Goal: Use online tool/utility: Use online tool/utility

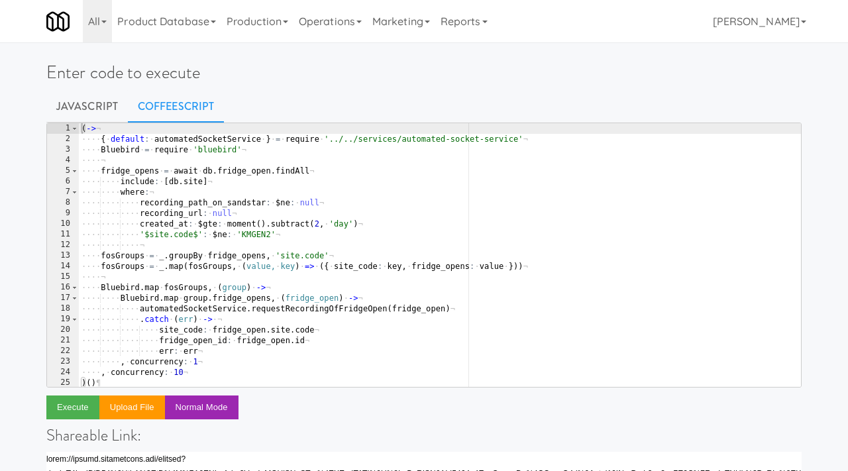
click at [185, 217] on div "( -> ¬ ···· { · default : · automatedSocketService · } · = · require · '../../s…" at bounding box center [440, 265] width 722 height 285
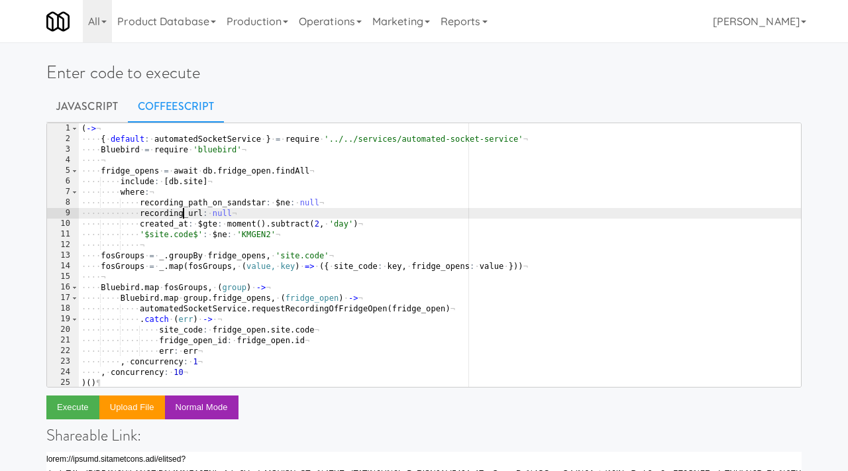
type textarea ", concurrency: 10 )()"
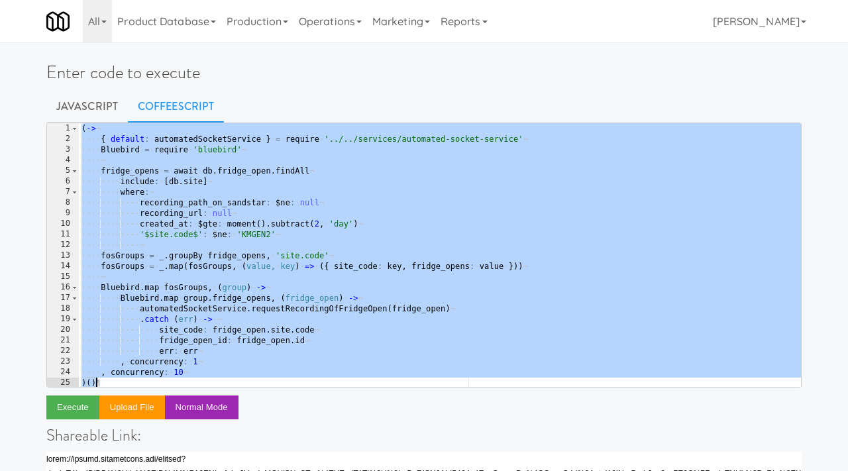
paste textarea
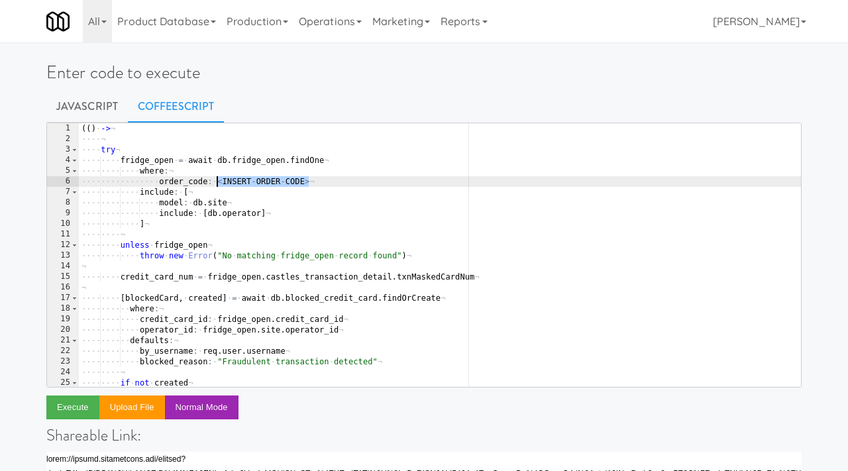
drag, startPoint x: 315, startPoint y: 182, endPoint x: 216, endPoint y: 183, distance: 98.7
click at [216, 183] on div "( ( ) · -> ¬ ···· ¬ ···· try ¬ ···· ···· fridge_open · = · await · db . fridge_…" at bounding box center [440, 265] width 722 height 285
paste textarea "9533129"
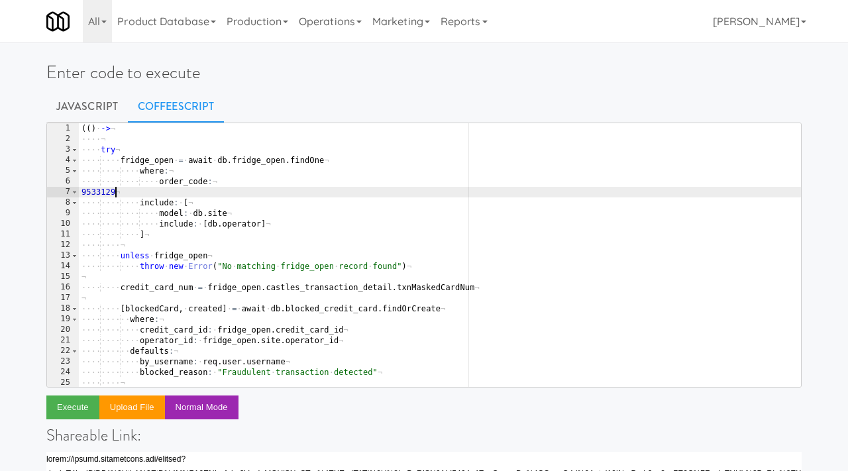
click at [79, 194] on div "( ( ) · -> ¬ ···· ¬ ···· try ¬ ···· ···· fridge_open · = · await · db . fridge_…" at bounding box center [440, 265] width 722 height 285
type textarea "order_code:9533129"
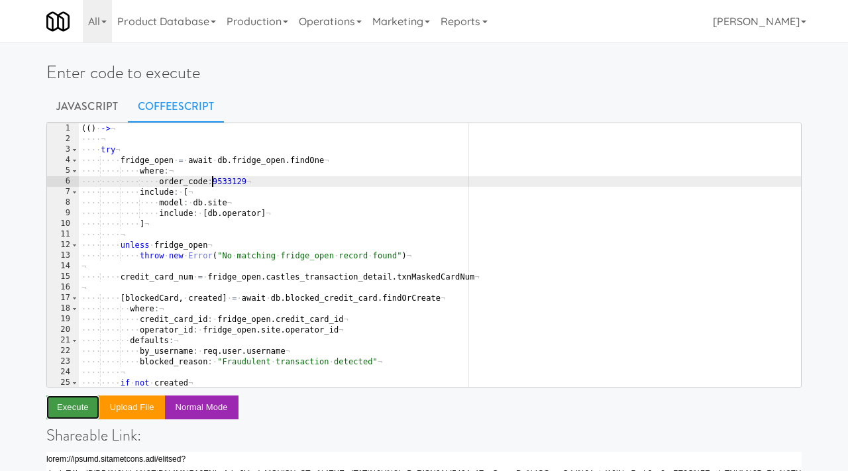
click at [79, 405] on button "Execute" at bounding box center [72, 407] width 53 height 24
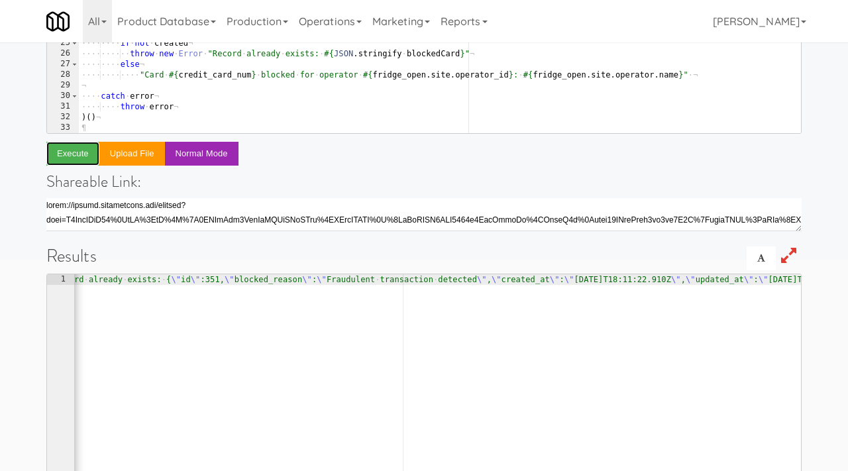
scroll to position [0, 60]
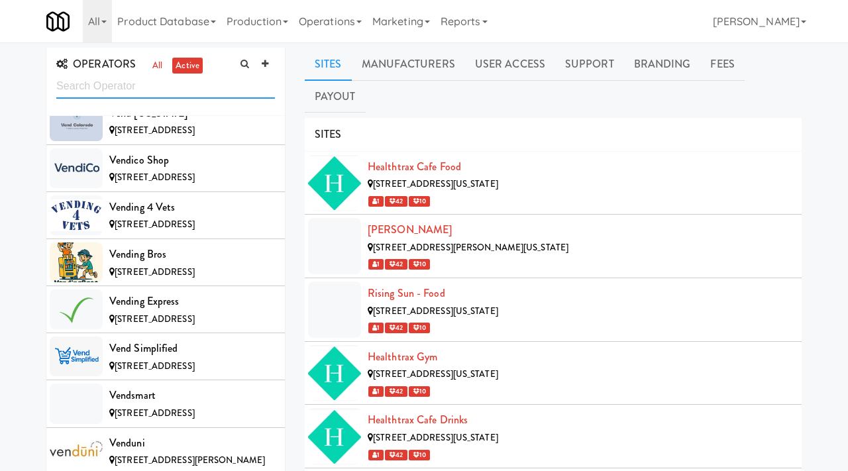
scroll to position [13708, 0]
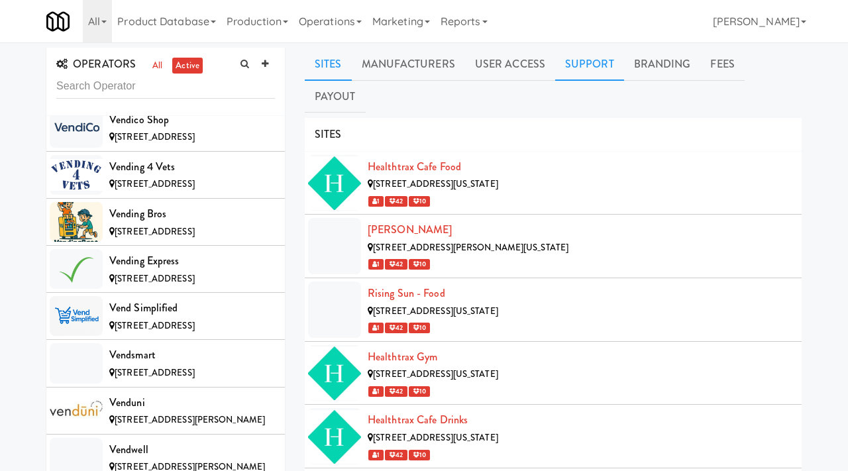
click at [588, 61] on link "Support" at bounding box center [589, 64] width 69 height 33
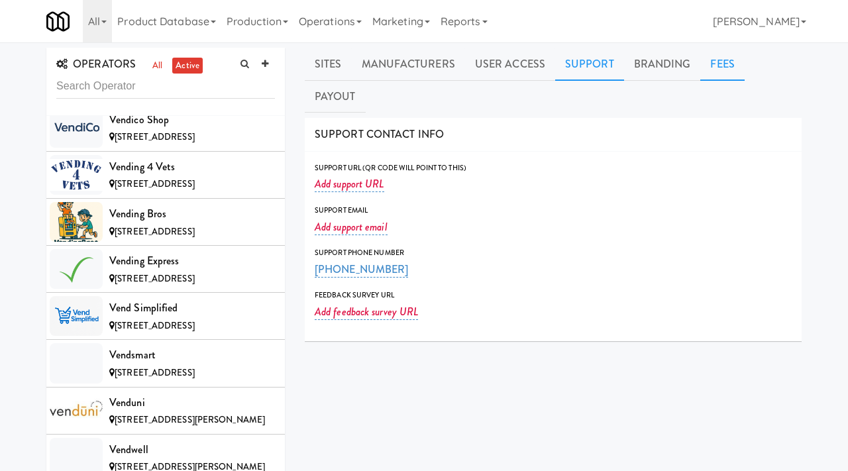
click at [715, 66] on link "Fees" at bounding box center [722, 64] width 44 height 33
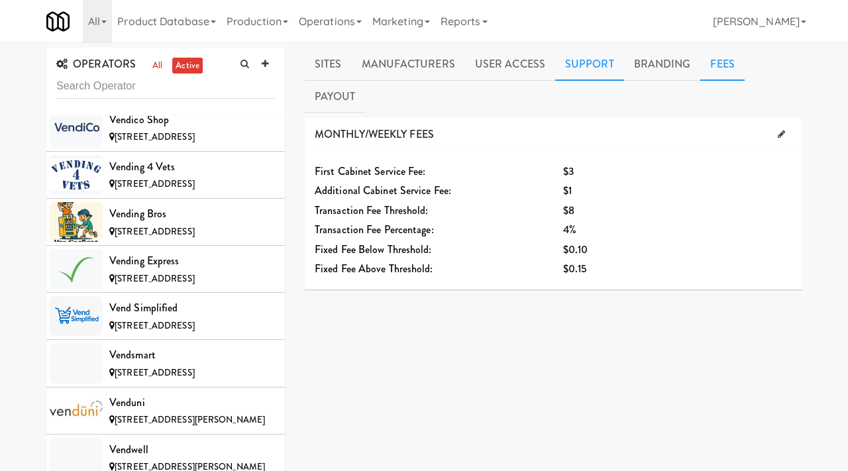
click at [577, 69] on link "Support" at bounding box center [589, 64] width 69 height 33
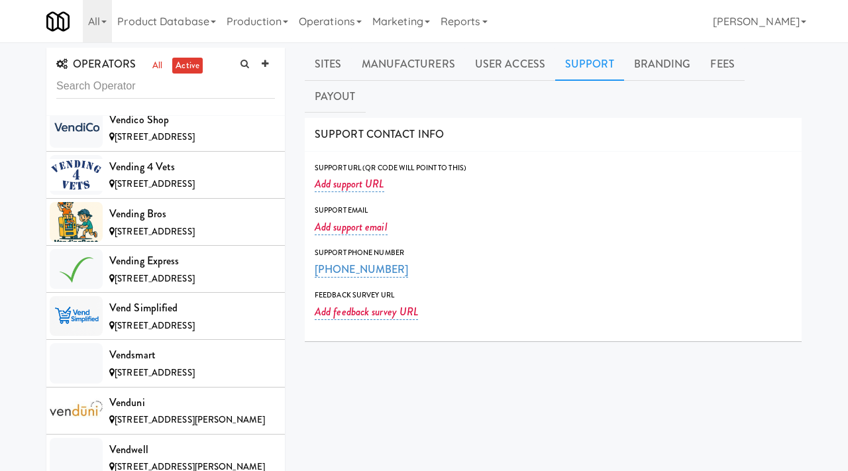
click at [400, 246] on div "Support Phone Number [PHONE_NUMBER]" at bounding box center [553, 262] width 477 height 32
click at [393, 262] on link "[PHONE_NUMBER]" at bounding box center [361, 270] width 93 height 16
click at [461, 266] on span "Submit" at bounding box center [465, 270] width 9 height 9
